Goal: Transaction & Acquisition: Purchase product/service

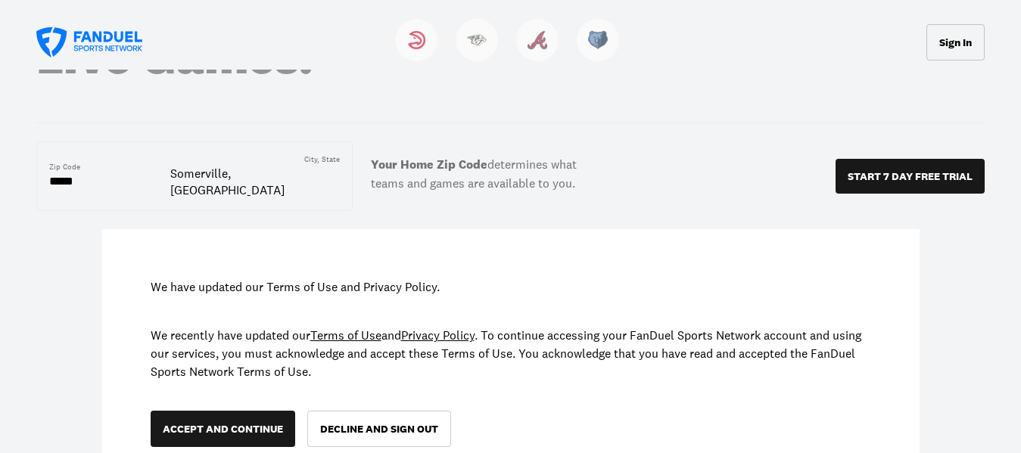
scroll to position [150, 0]
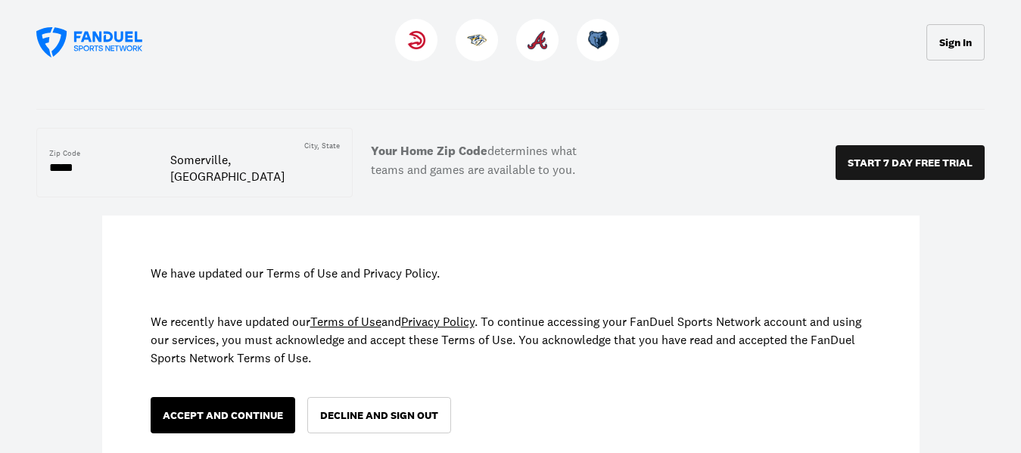
click at [230, 397] on button "ACCEPT AND CONTINUE" at bounding box center [223, 415] width 145 height 36
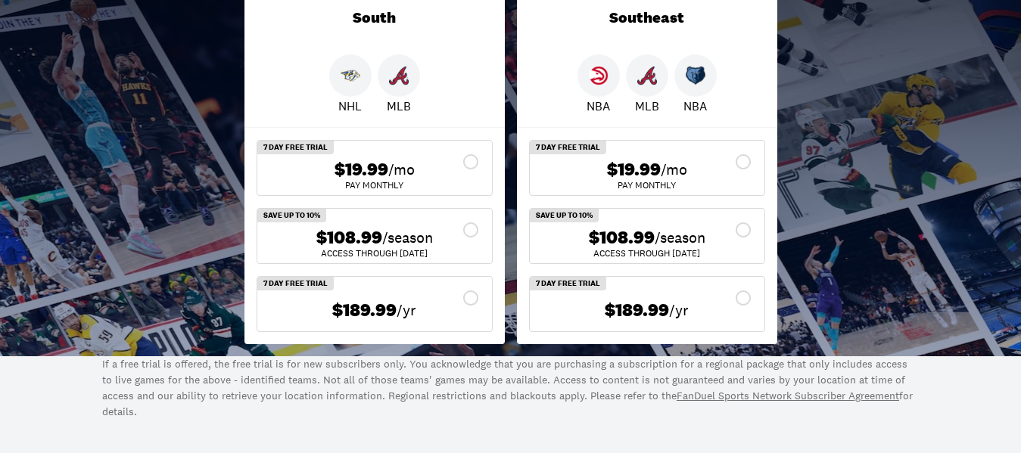
scroll to position [330, 0]
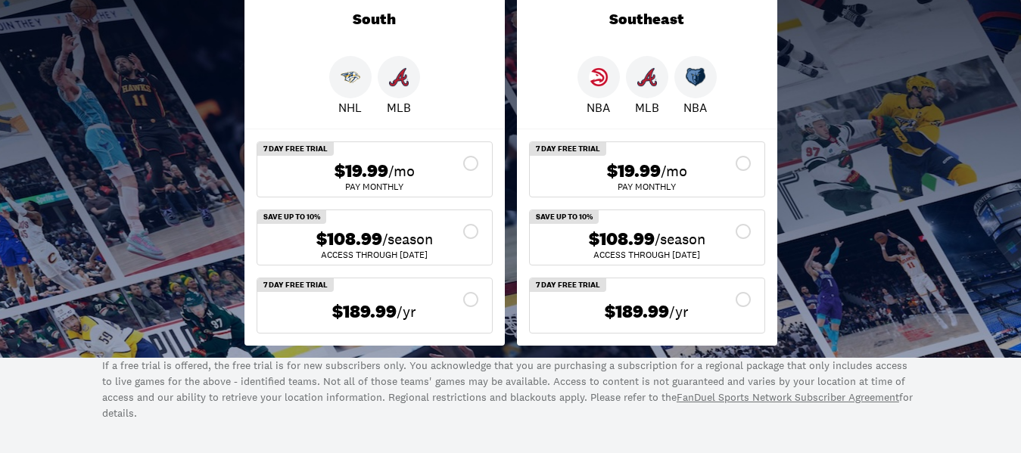
click at [471, 229] on div "$108.99 /season" at bounding box center [374, 240] width 210 height 22
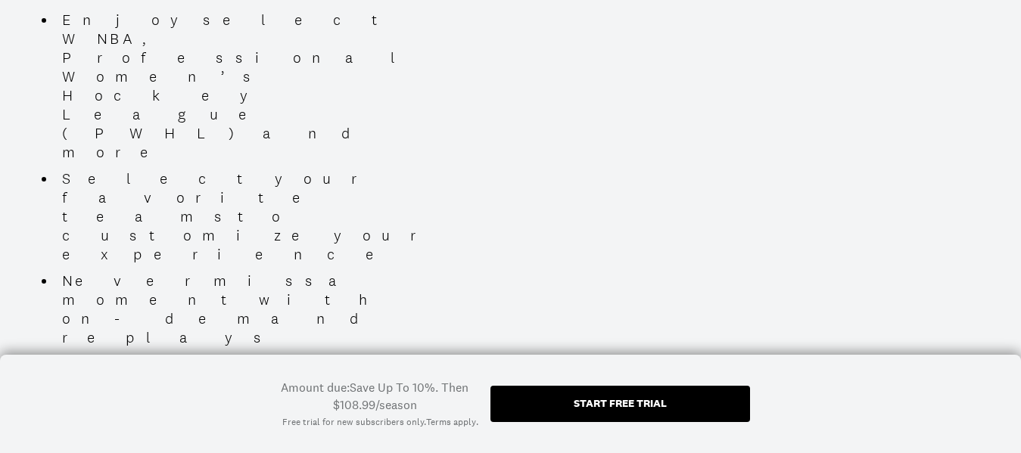
scroll to position [1114, 0]
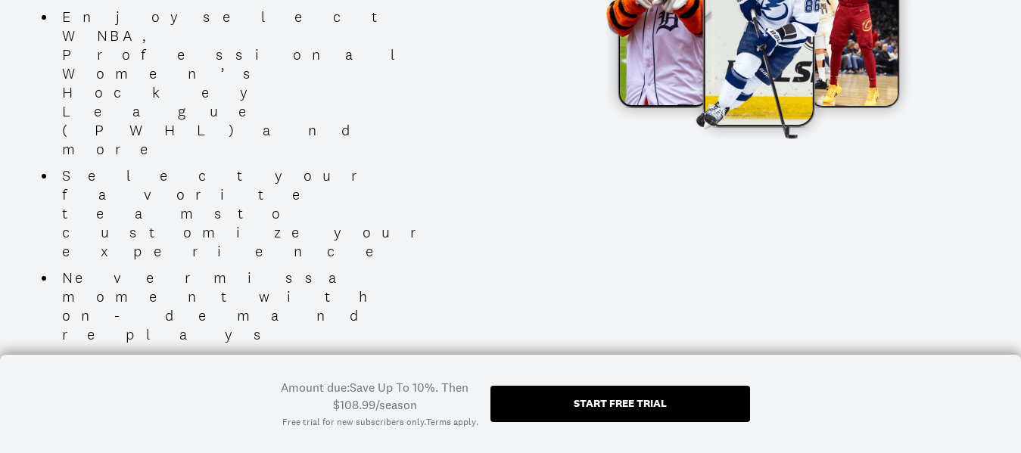
click at [578, 394] on div "Start free trial" at bounding box center [621, 404] width 260 height 36
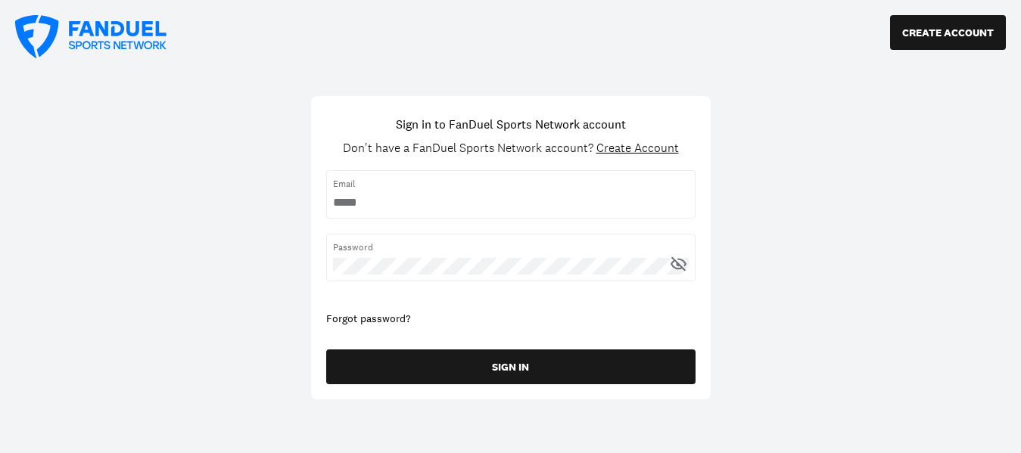
type input "**********"
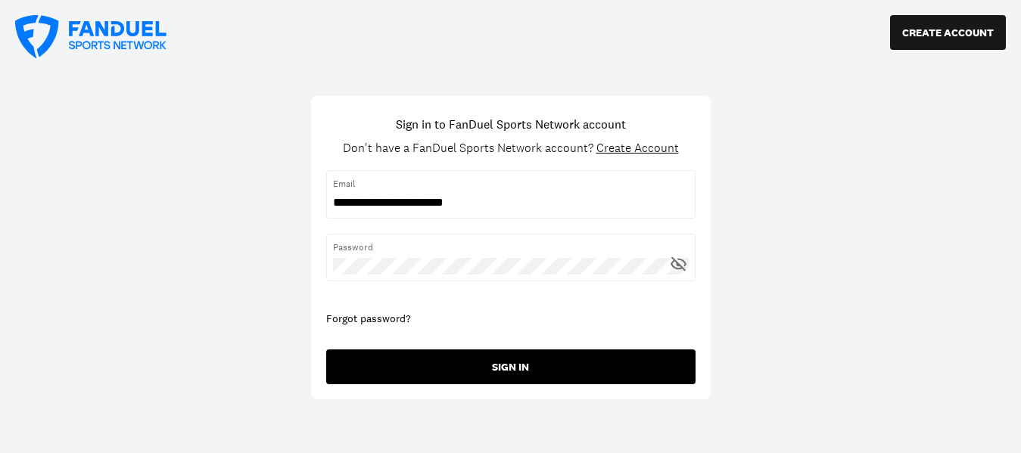
click at [377, 370] on button "SIGN IN" at bounding box center [510, 367] width 369 height 35
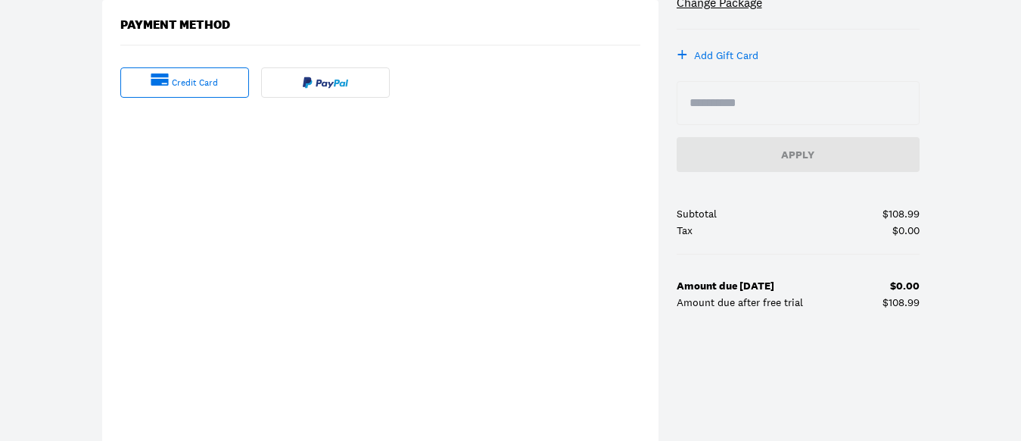
scroll to position [403, 0]
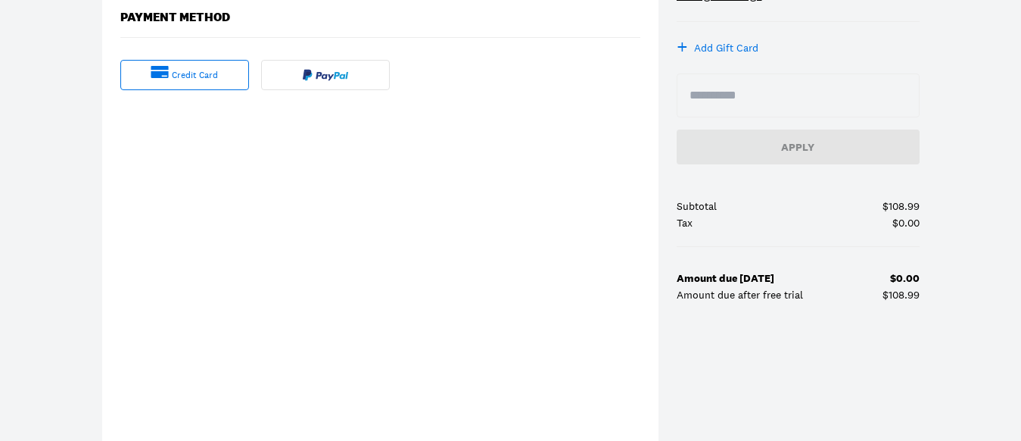
click at [78, 293] on div "Checkout Purchase Summary Save Up To 10% South Fall Season Pass seasonal subscr…" at bounding box center [510, 124] width 1021 height 906
click at [59, 303] on div "Checkout Purchase Summary Save Up To 10% South Fall Season Pass seasonal subscr…" at bounding box center [510, 124] width 1021 height 906
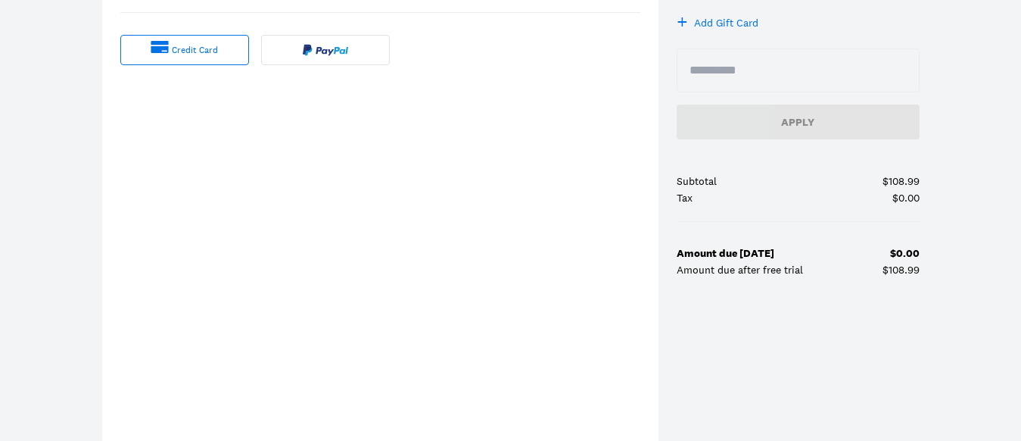
scroll to position [446, 0]
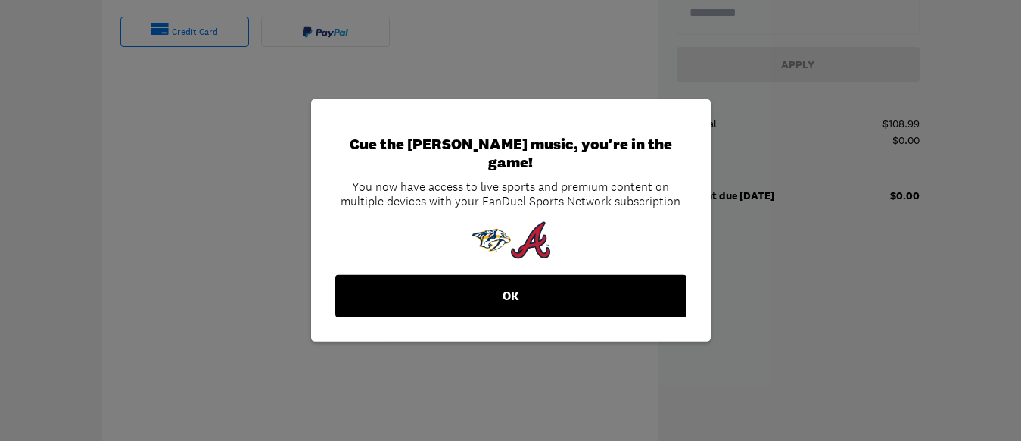
click at [447, 283] on button "OK" at bounding box center [510, 296] width 351 height 42
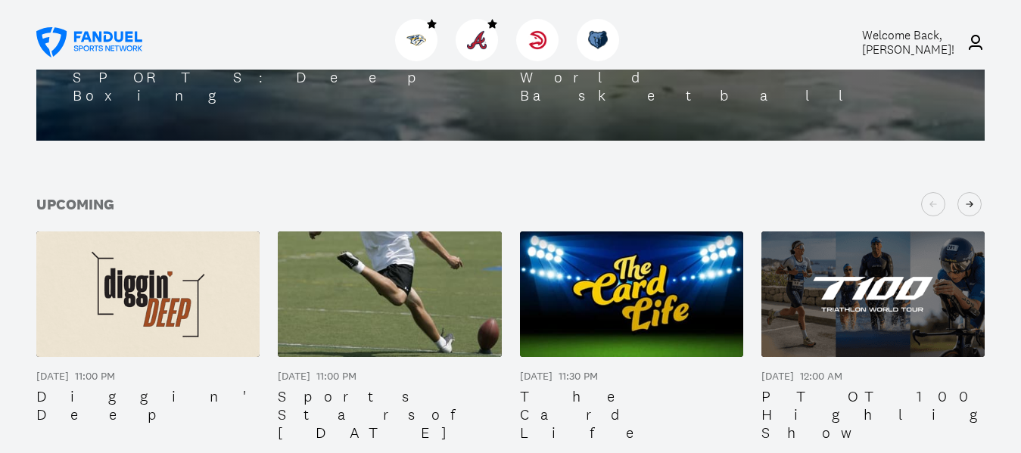
scroll to position [627, 0]
